Goal: Task Accomplishment & Management: Manage account settings

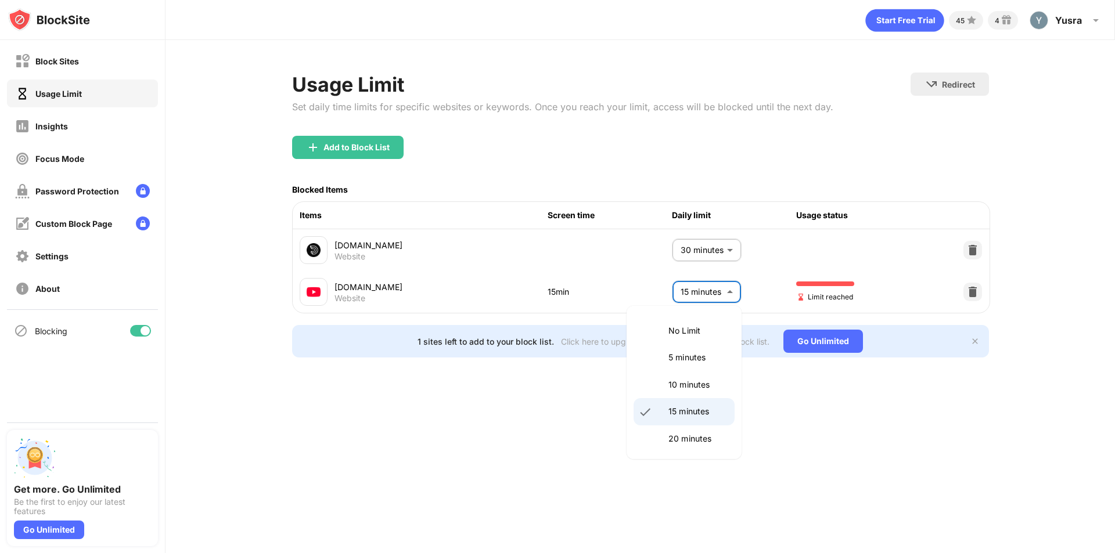
click at [718, 287] on body "Block Sites Usage Limit Insights Focus Mode Password Protection Custom Block Pa…" at bounding box center [557, 276] width 1115 height 553
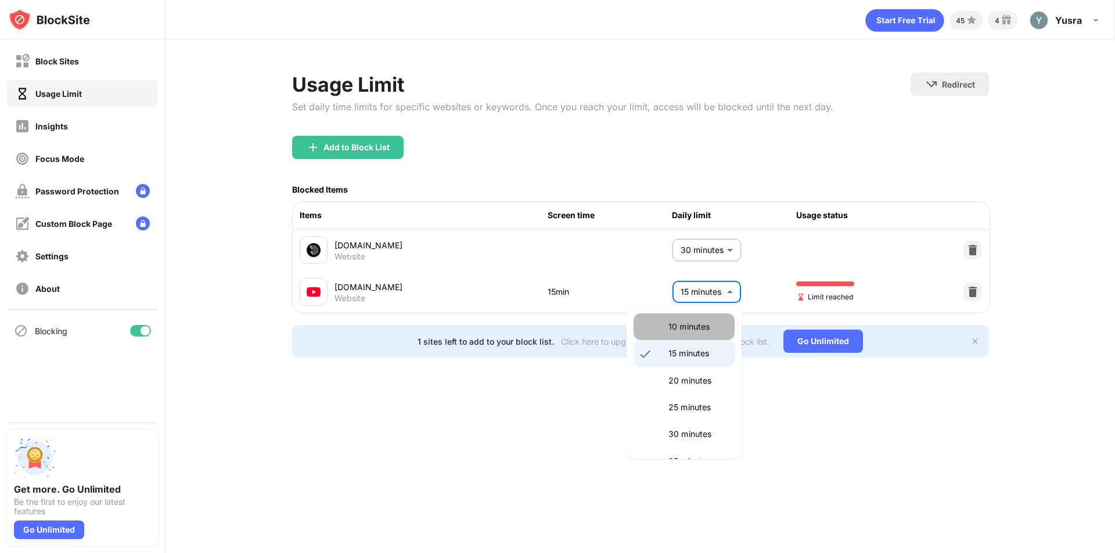
click at [692, 326] on p "10 minutes" at bounding box center [697, 327] width 59 height 13
type input "**"
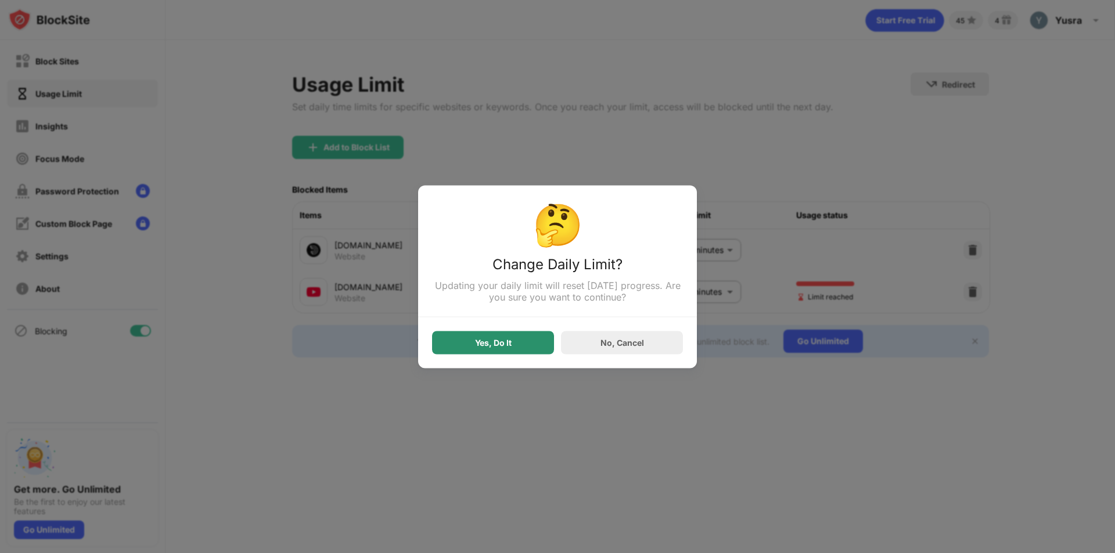
click at [523, 341] on div "Yes, Do It" at bounding box center [493, 342] width 122 height 23
